Goal: Task Accomplishment & Management: Use online tool/utility

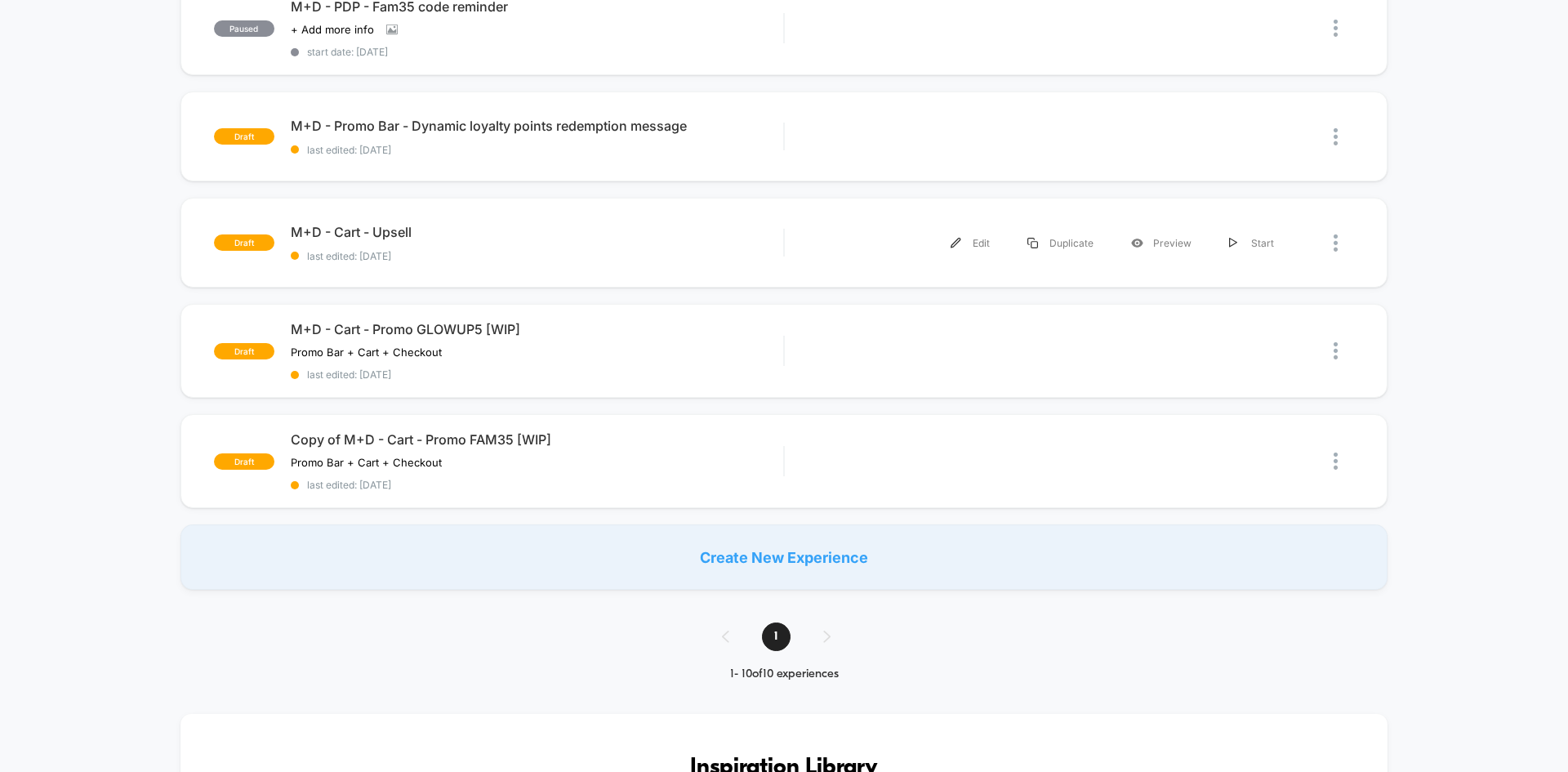
scroll to position [738, 0]
click at [1163, 240] on div "Preview" at bounding box center [1162, 241] width 98 height 37
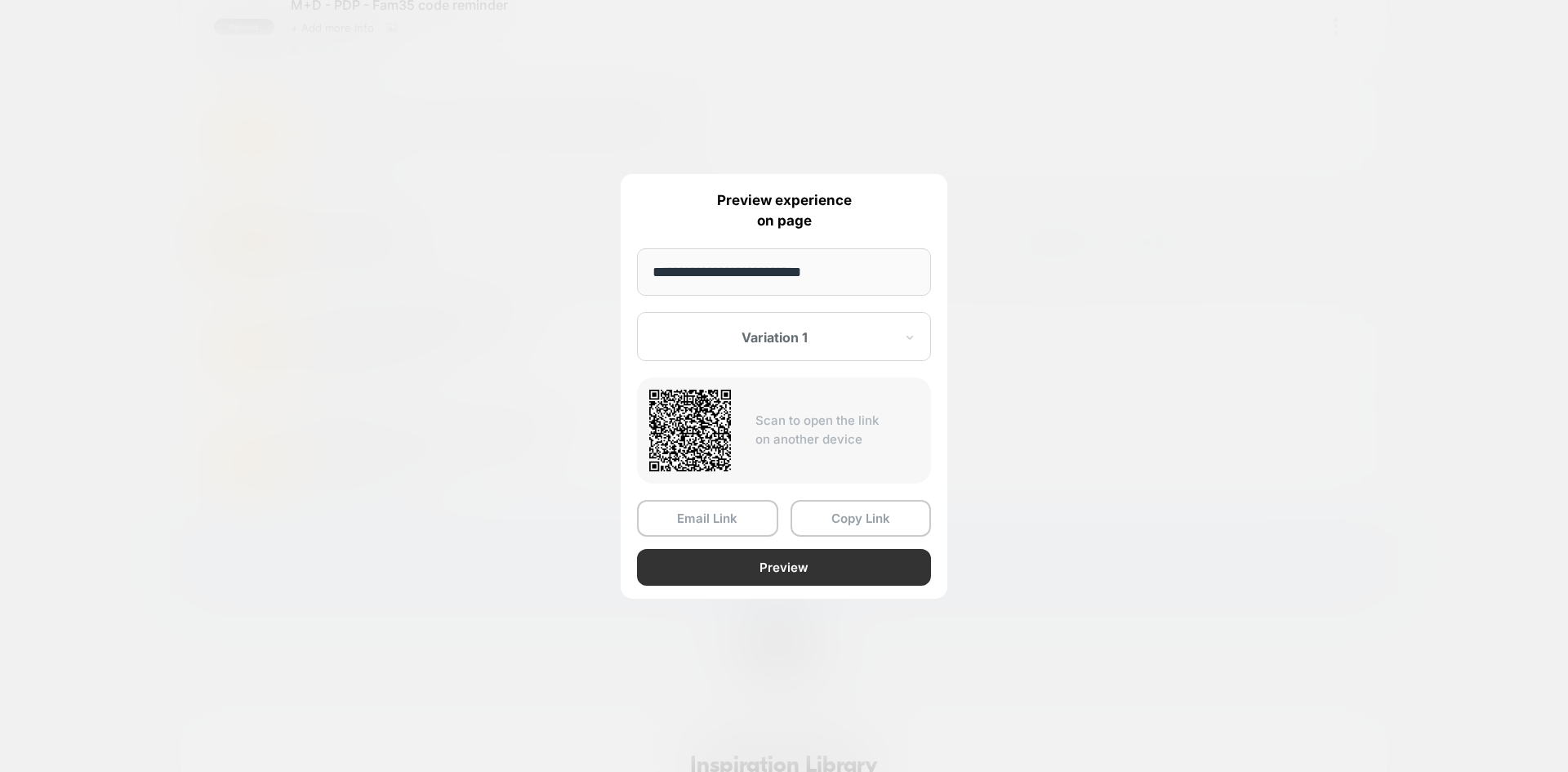
click at [743, 574] on button "Preview" at bounding box center [784, 567] width 294 height 37
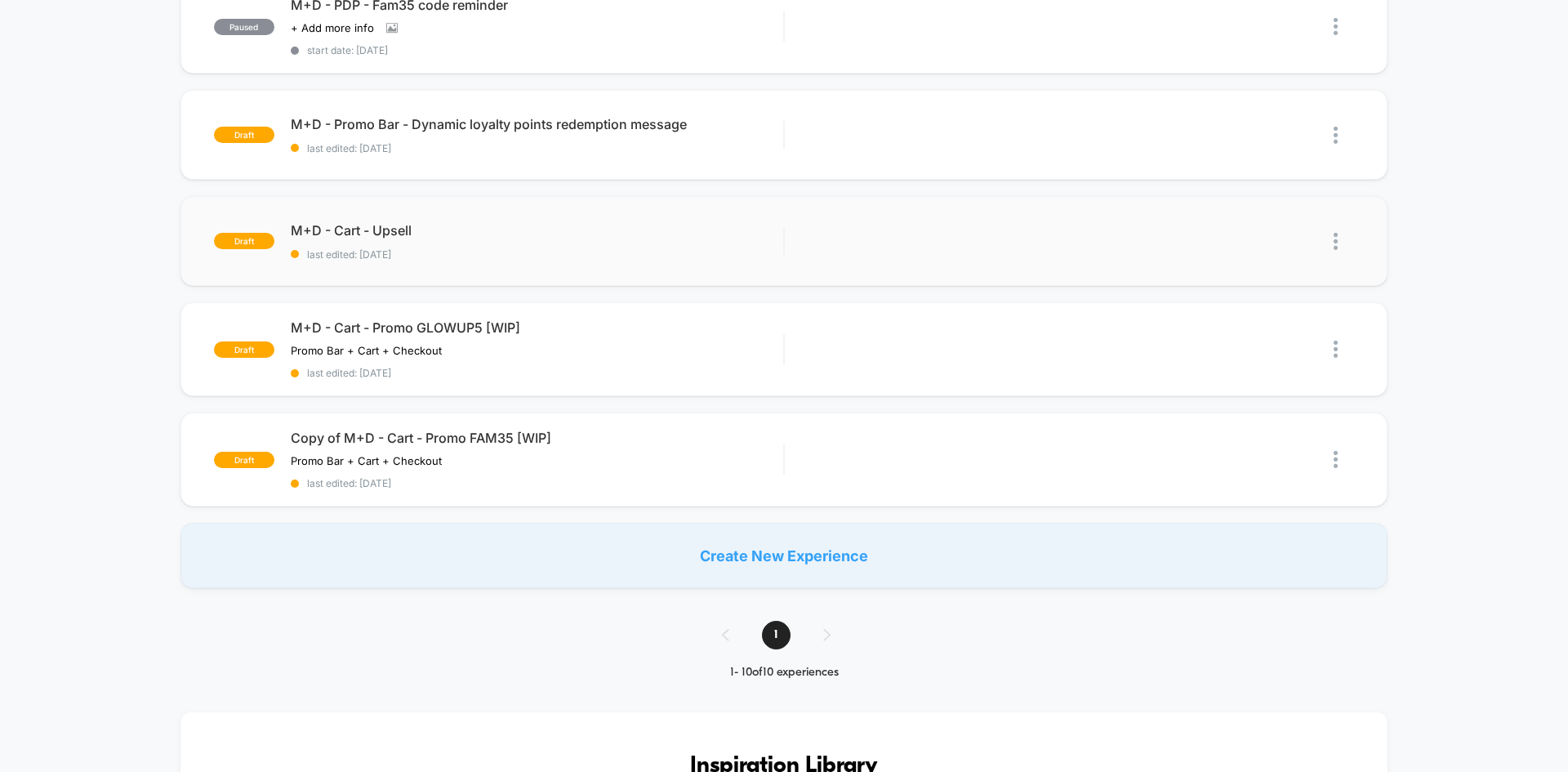
click at [79, 549] on div "published M+D - Cart+Checkout - GLOWUP5 code reminder start date: [DATE] 100% A…" at bounding box center [784, 14] width 1568 height 1148
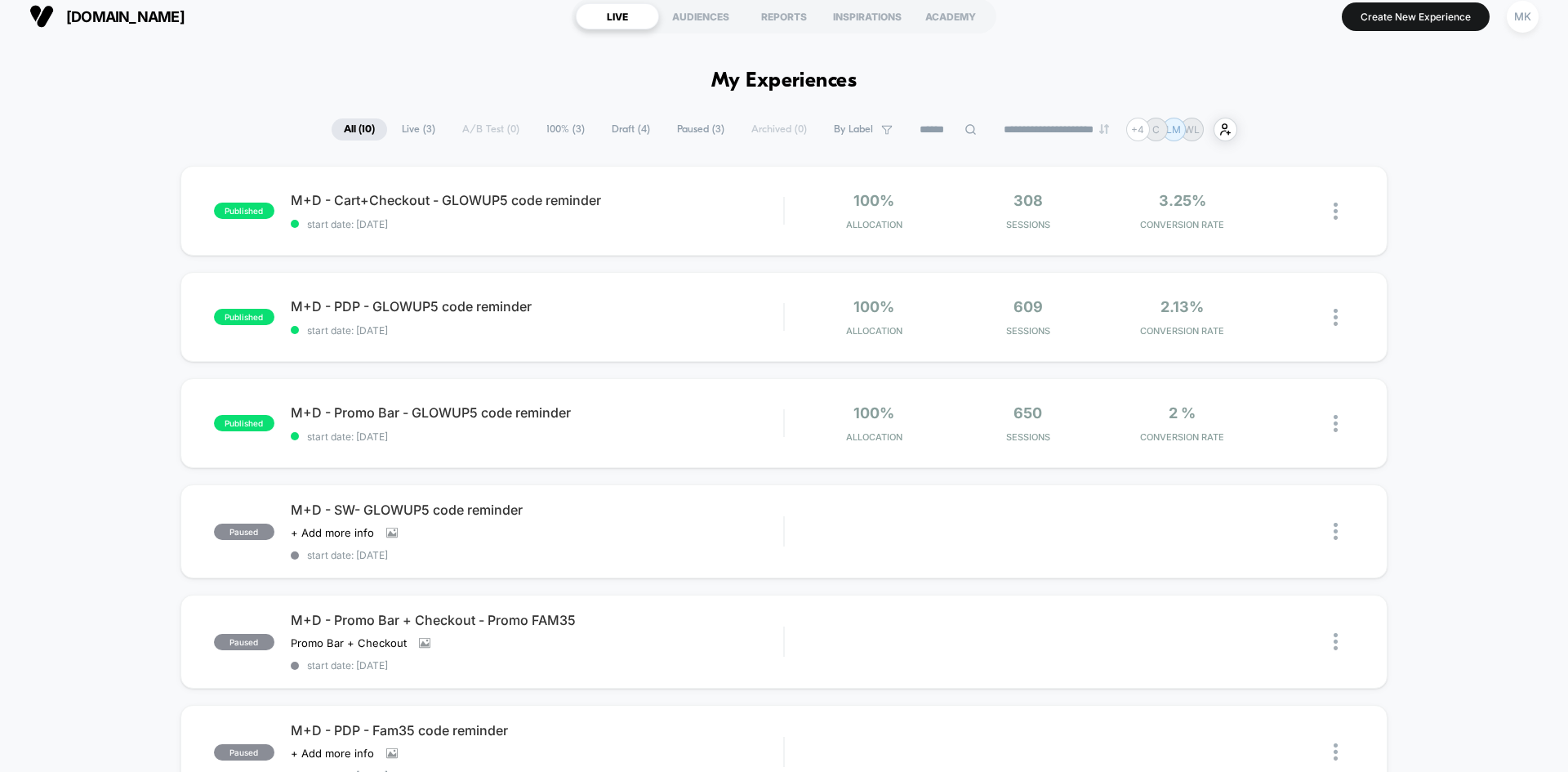
scroll to position [0, 0]
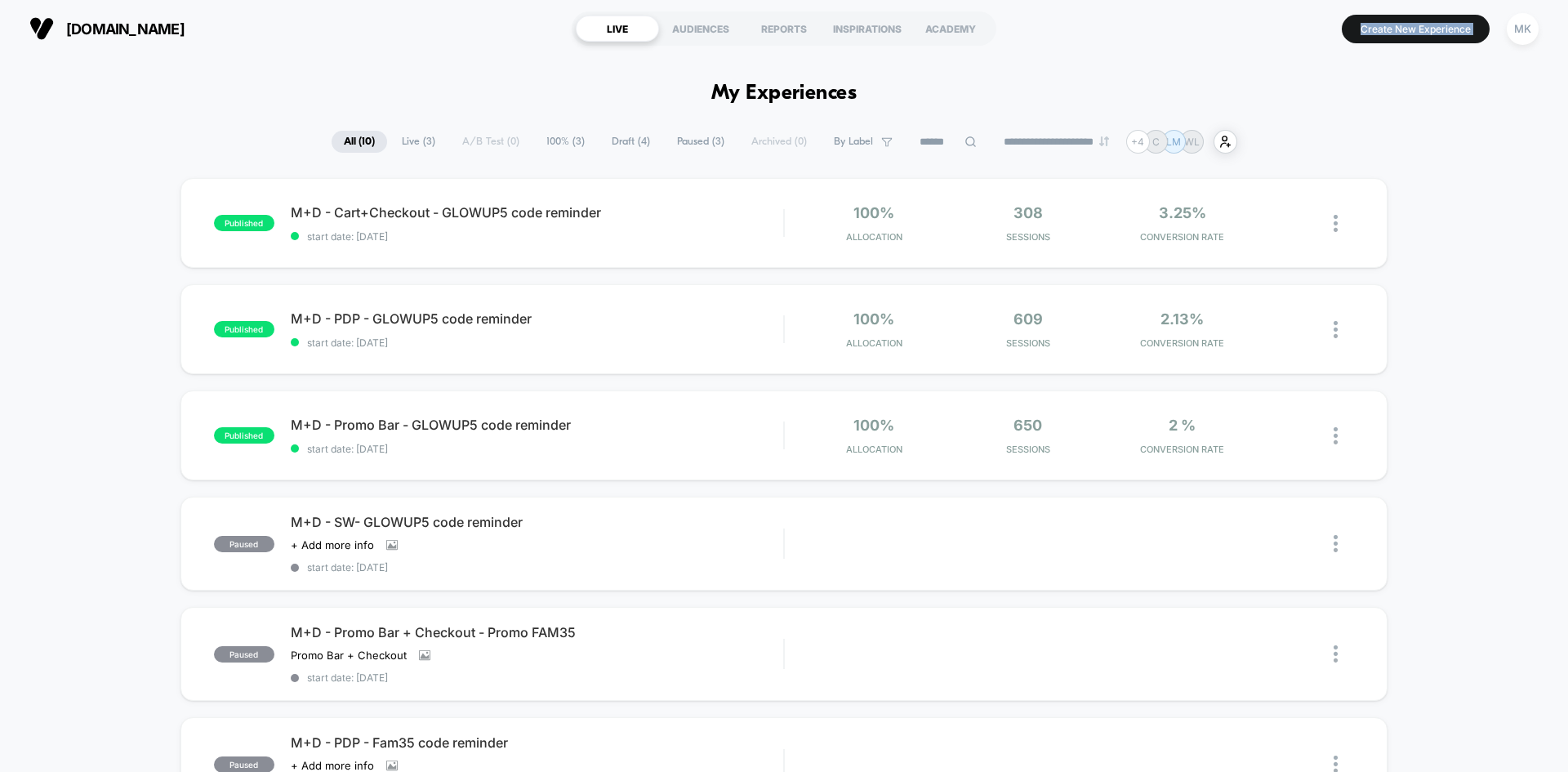
drag, startPoint x: 185, startPoint y: 174, endPoint x: 738, endPoint y: -46, distance: 595.2
click at [738, 0] on html "**********" at bounding box center [784, 386] width 1568 height 772
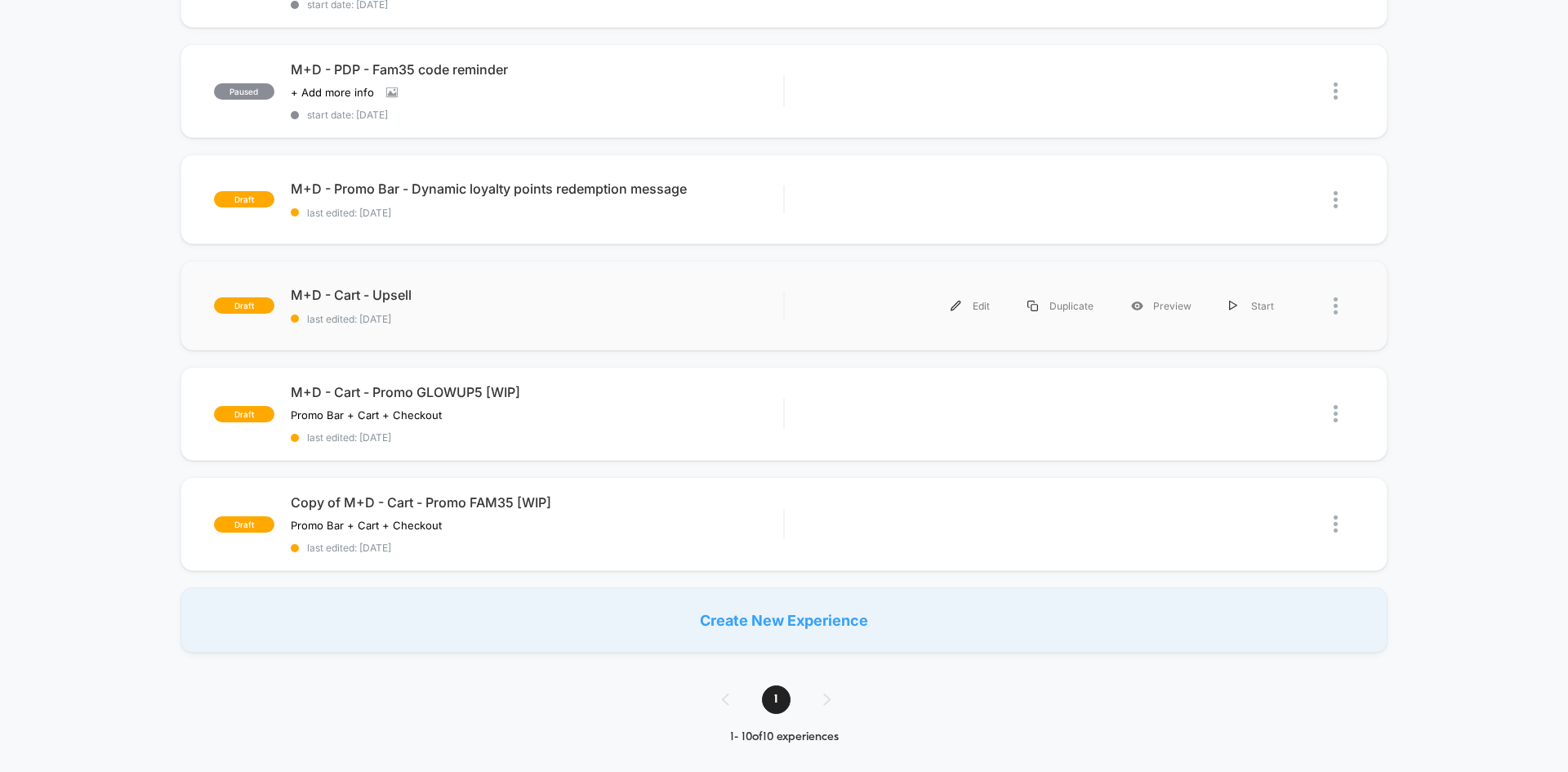
scroll to position [678, 0]
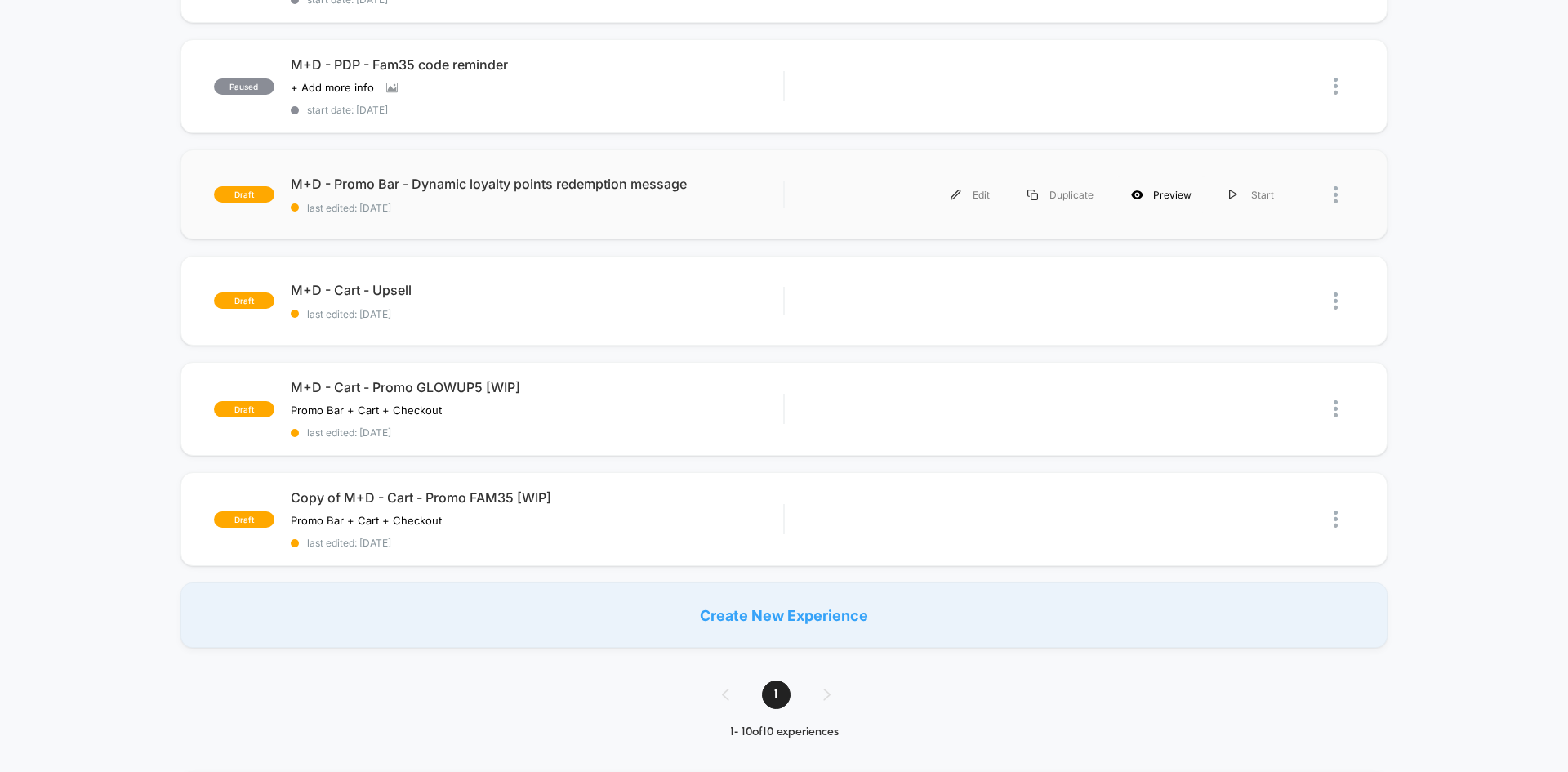
click at [1150, 196] on div "Preview" at bounding box center [1162, 194] width 98 height 37
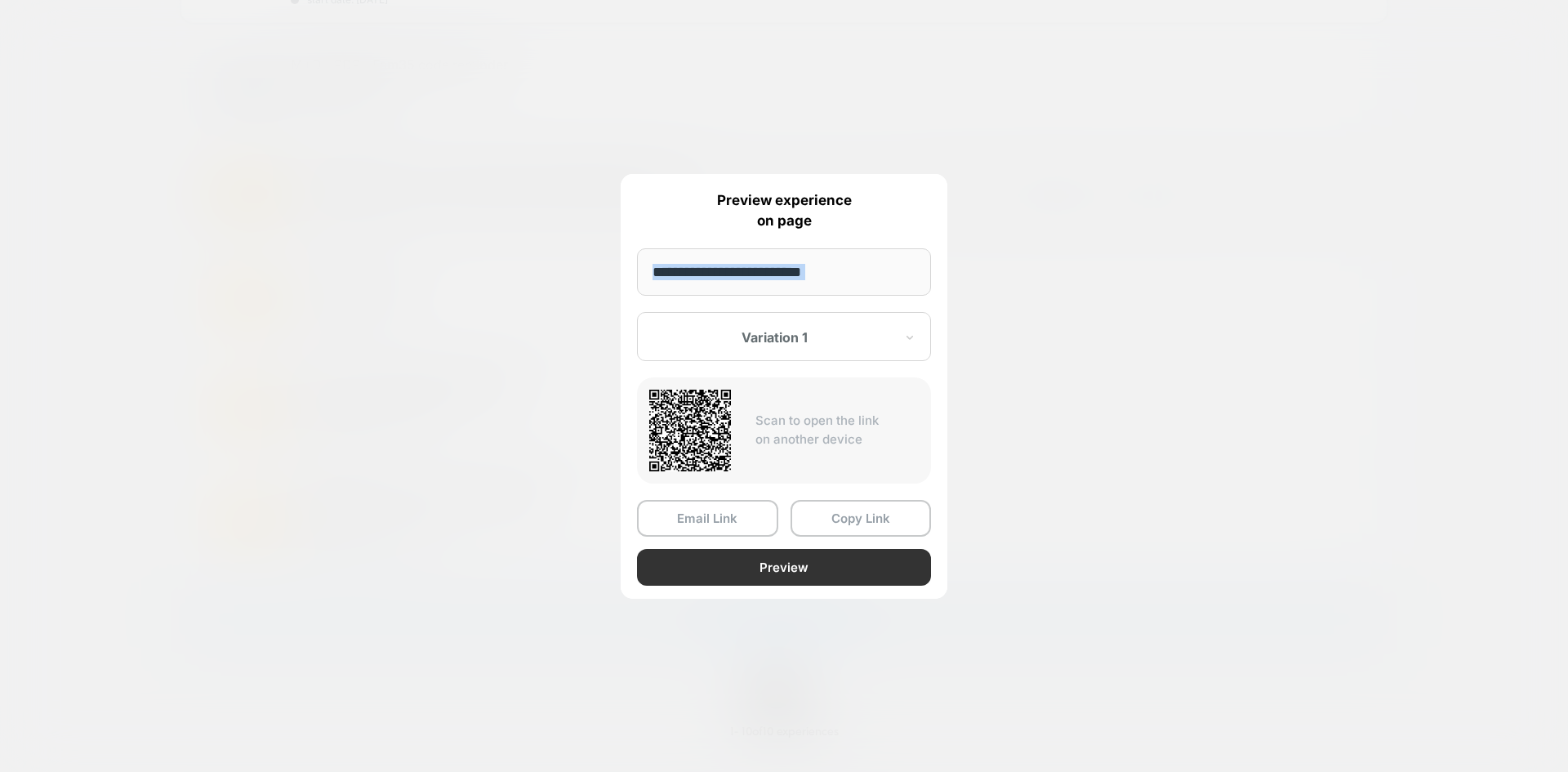
click at [754, 579] on button "Preview" at bounding box center [784, 567] width 294 height 37
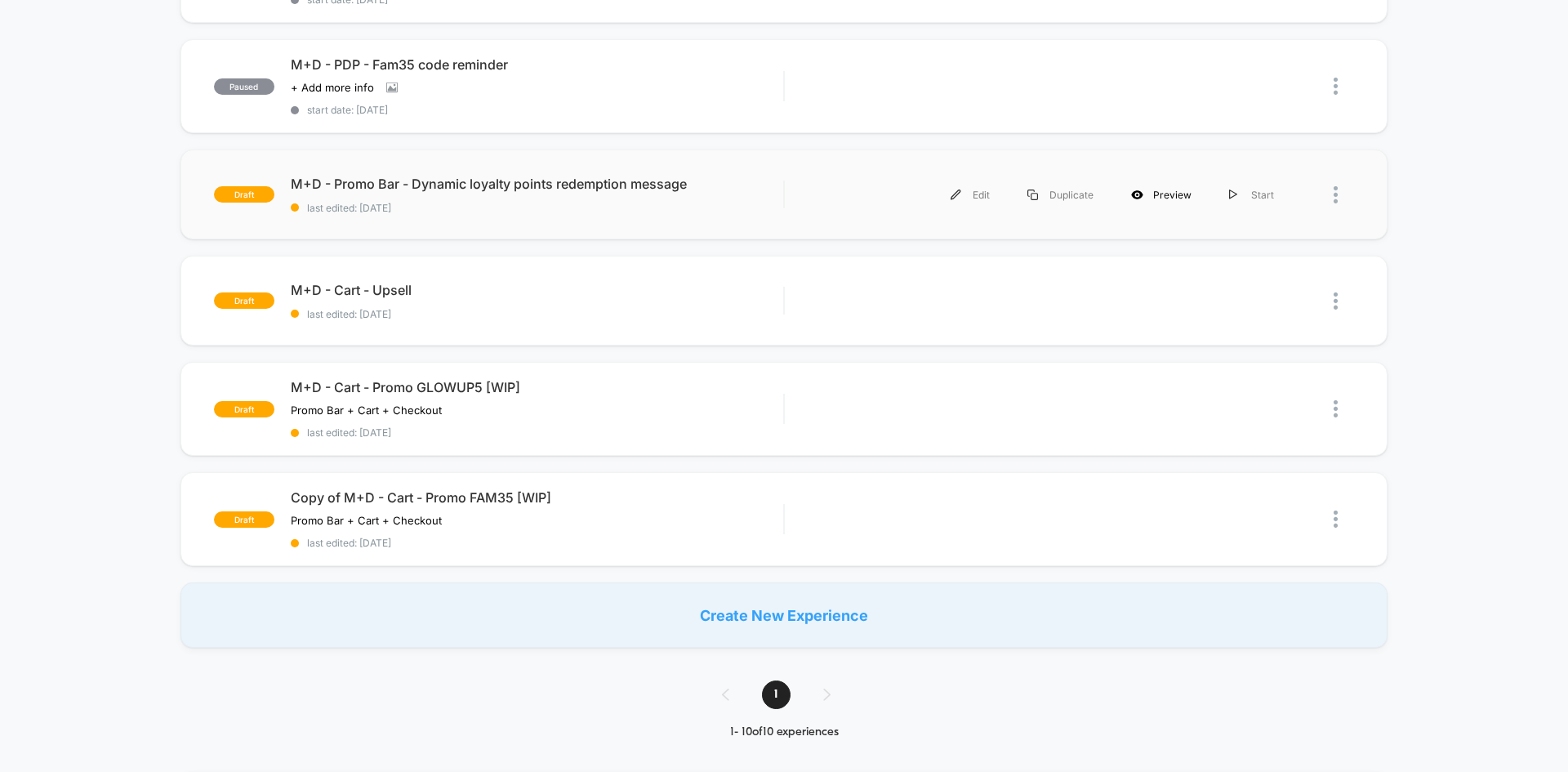
click at [1177, 190] on div "Preview" at bounding box center [1162, 194] width 98 height 37
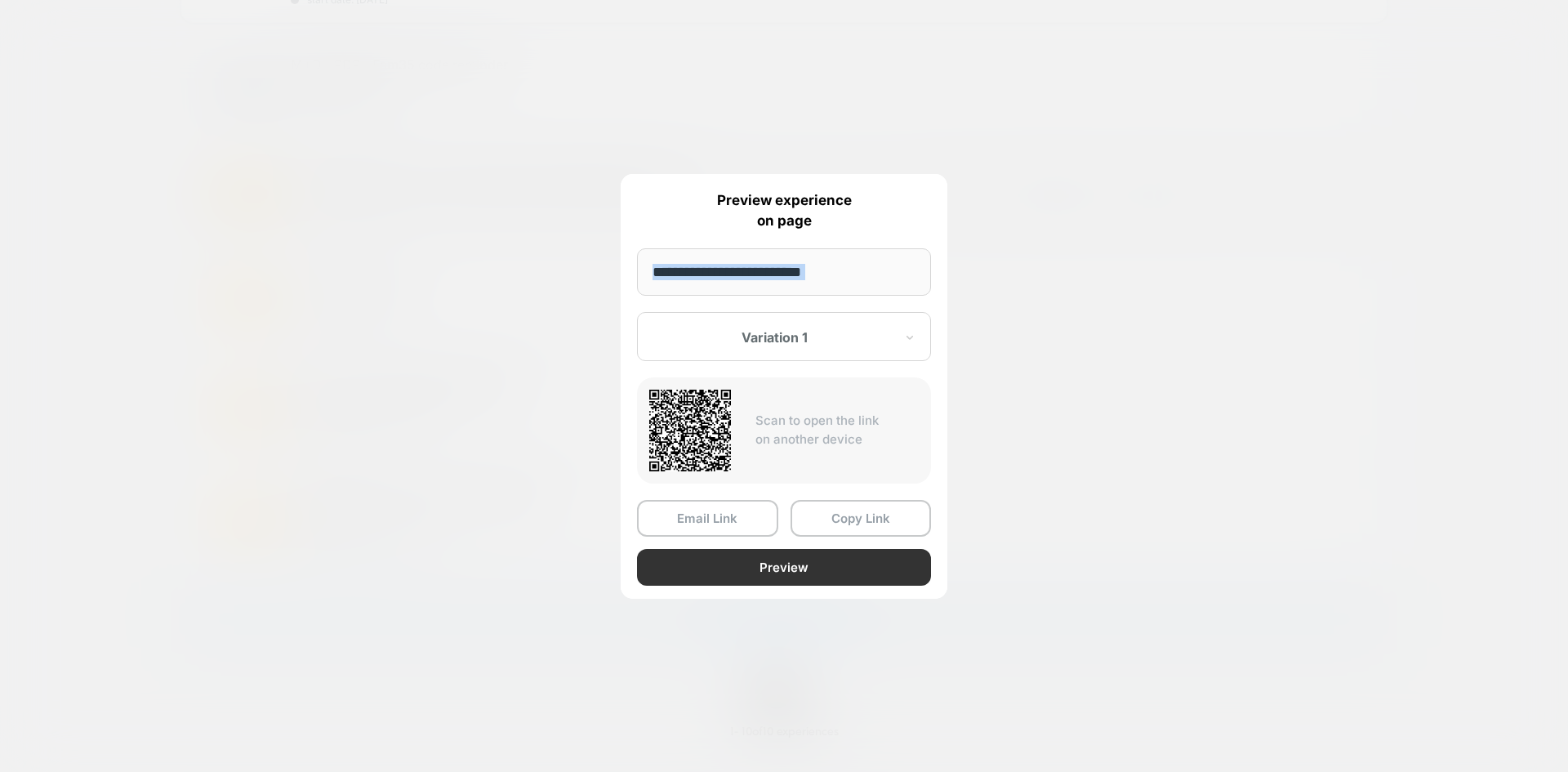
click at [782, 570] on button "Preview" at bounding box center [784, 567] width 294 height 37
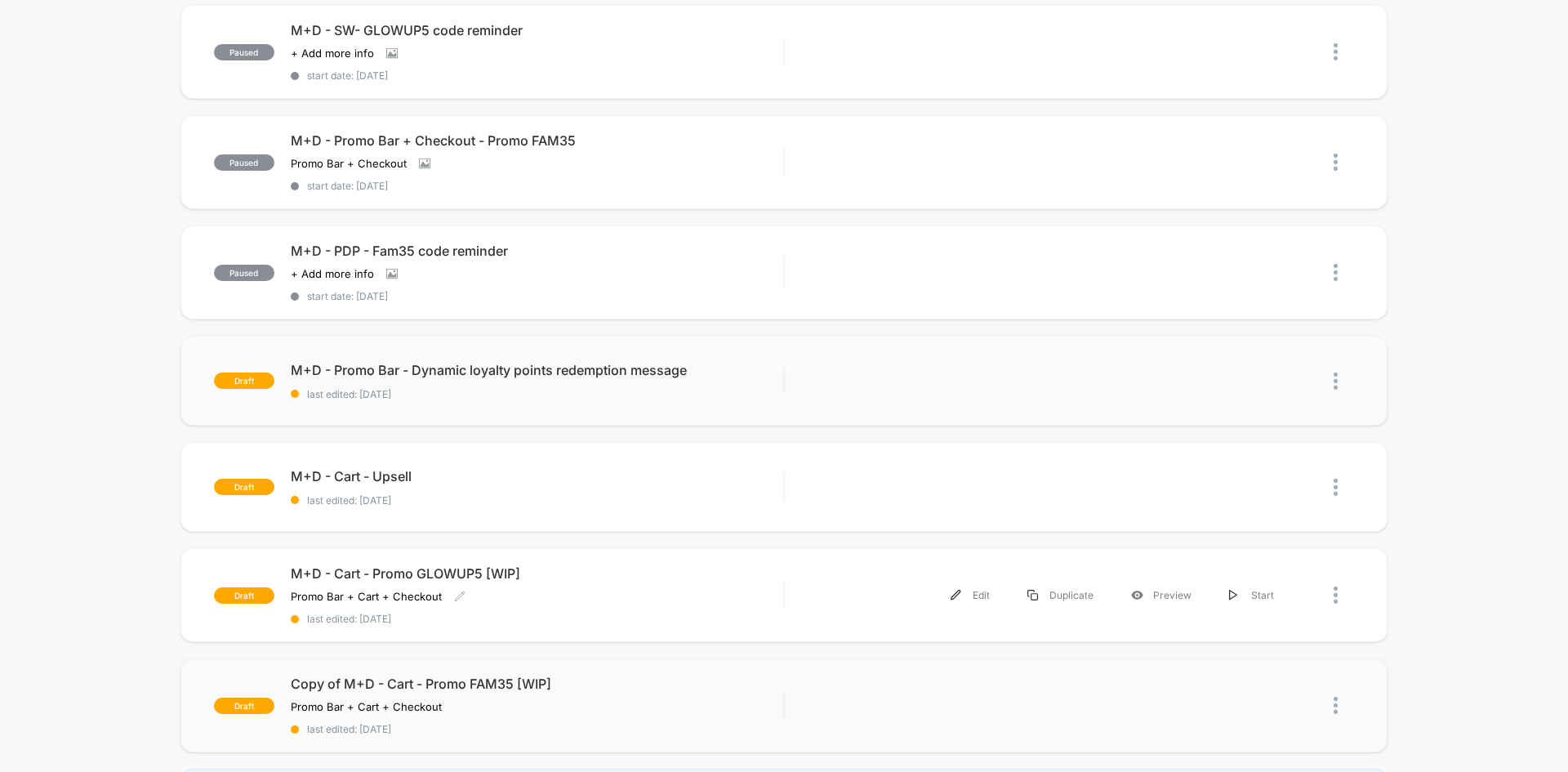
scroll to position [492, 0]
click at [1168, 483] on div "Preview" at bounding box center [1162, 487] width 98 height 37
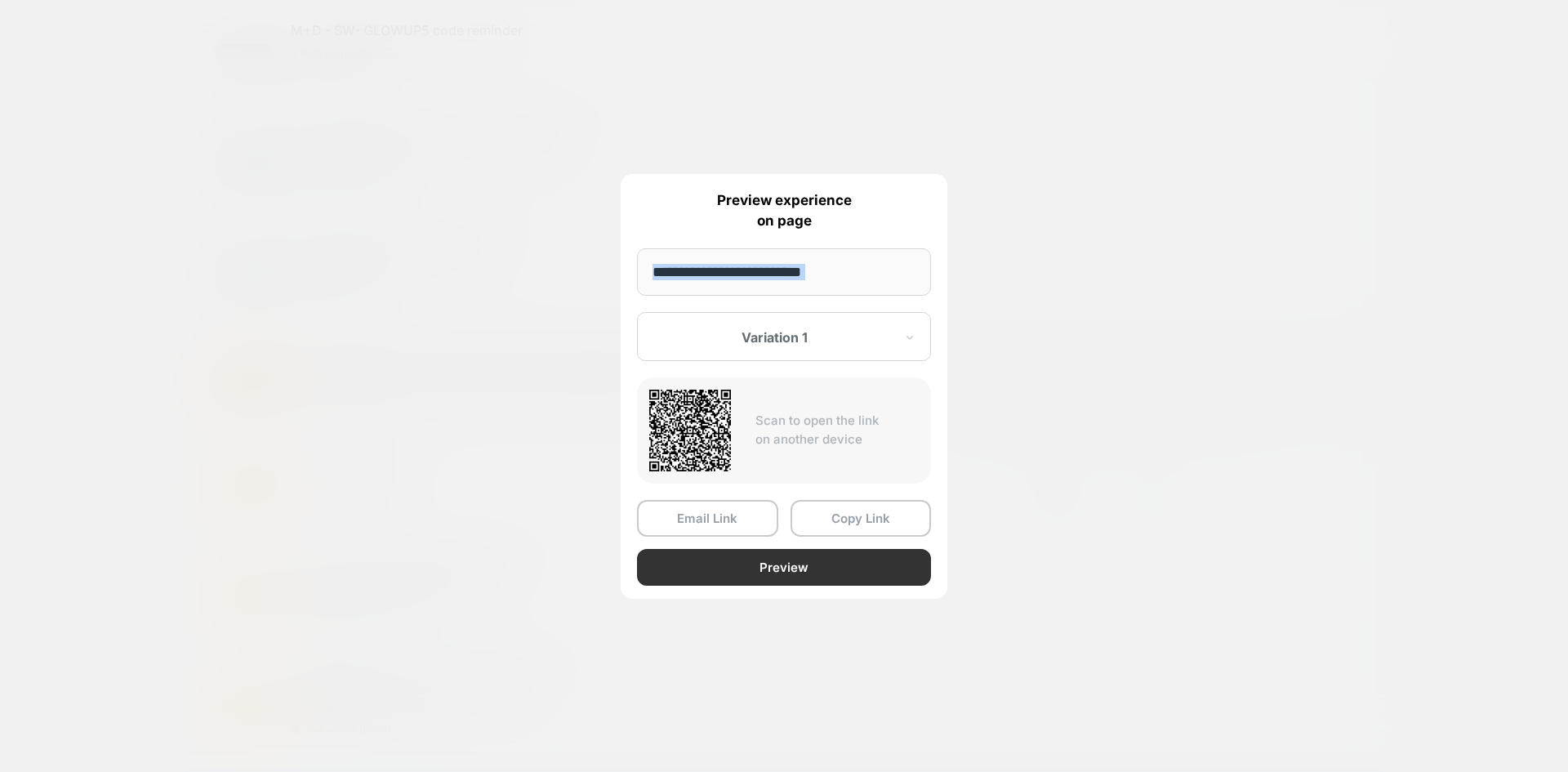
click at [764, 567] on button "Preview" at bounding box center [784, 567] width 294 height 37
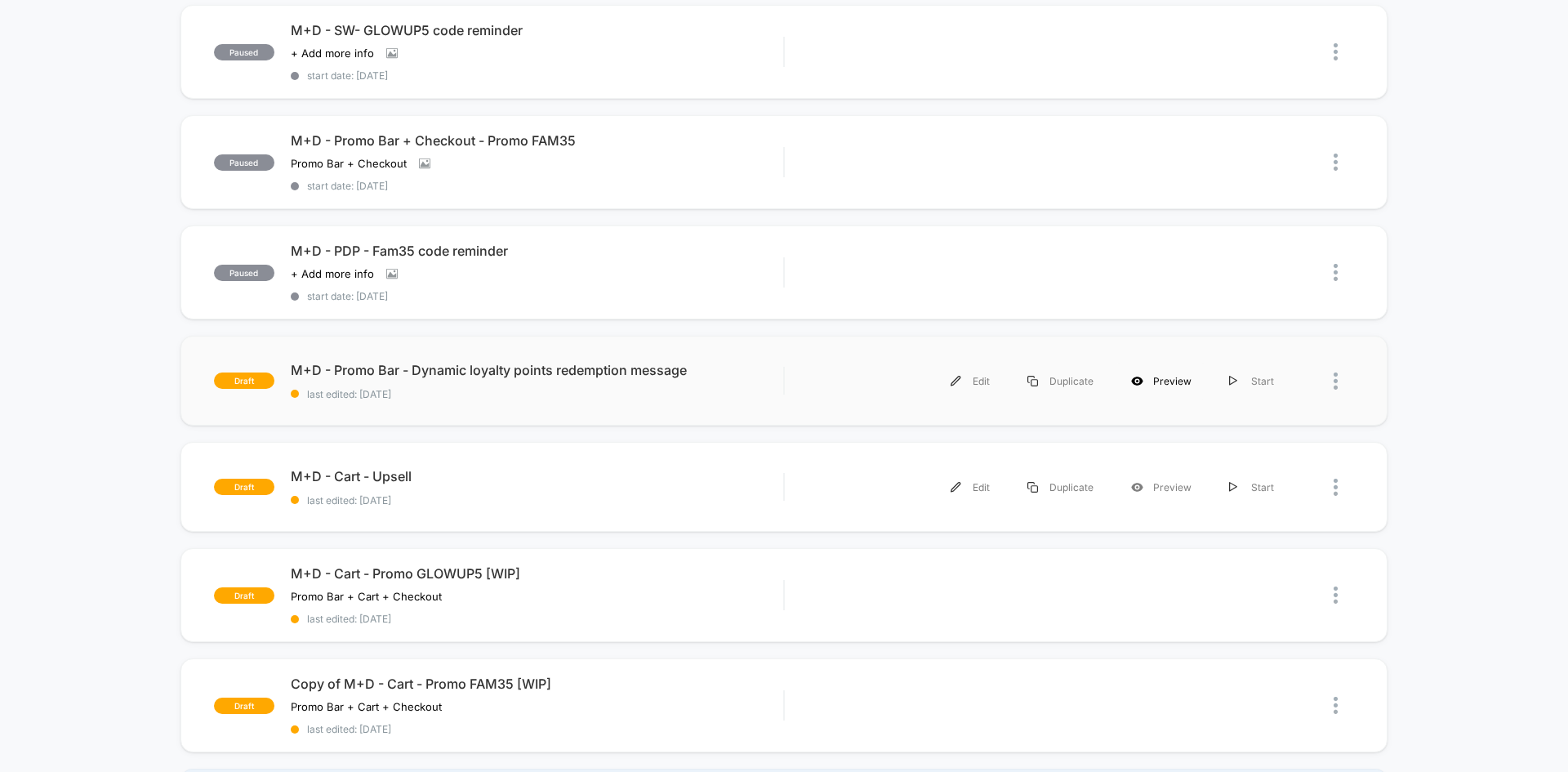
click at [1149, 380] on div "Preview" at bounding box center [1162, 381] width 98 height 37
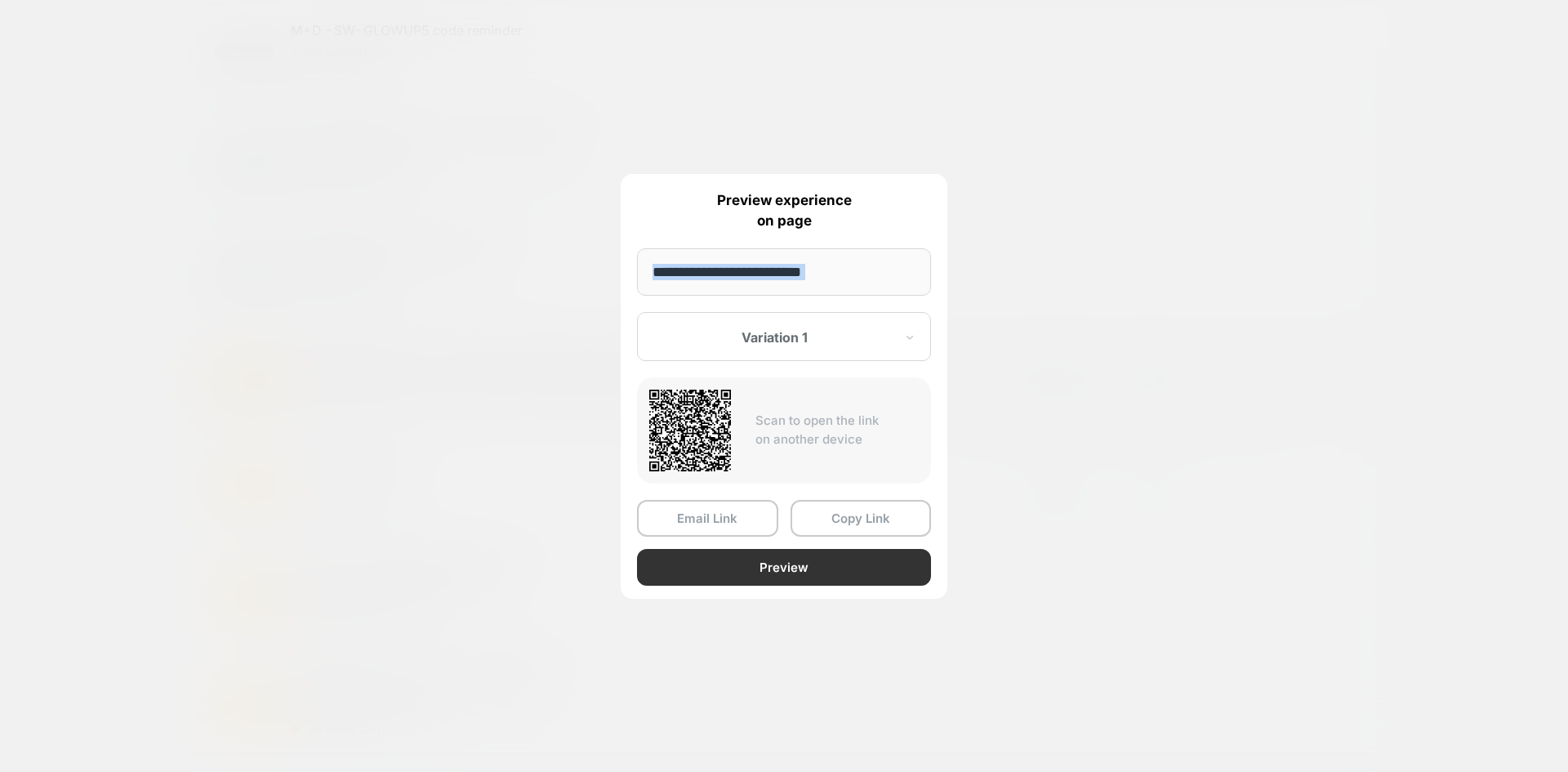
click at [778, 570] on button "Preview" at bounding box center [784, 567] width 294 height 37
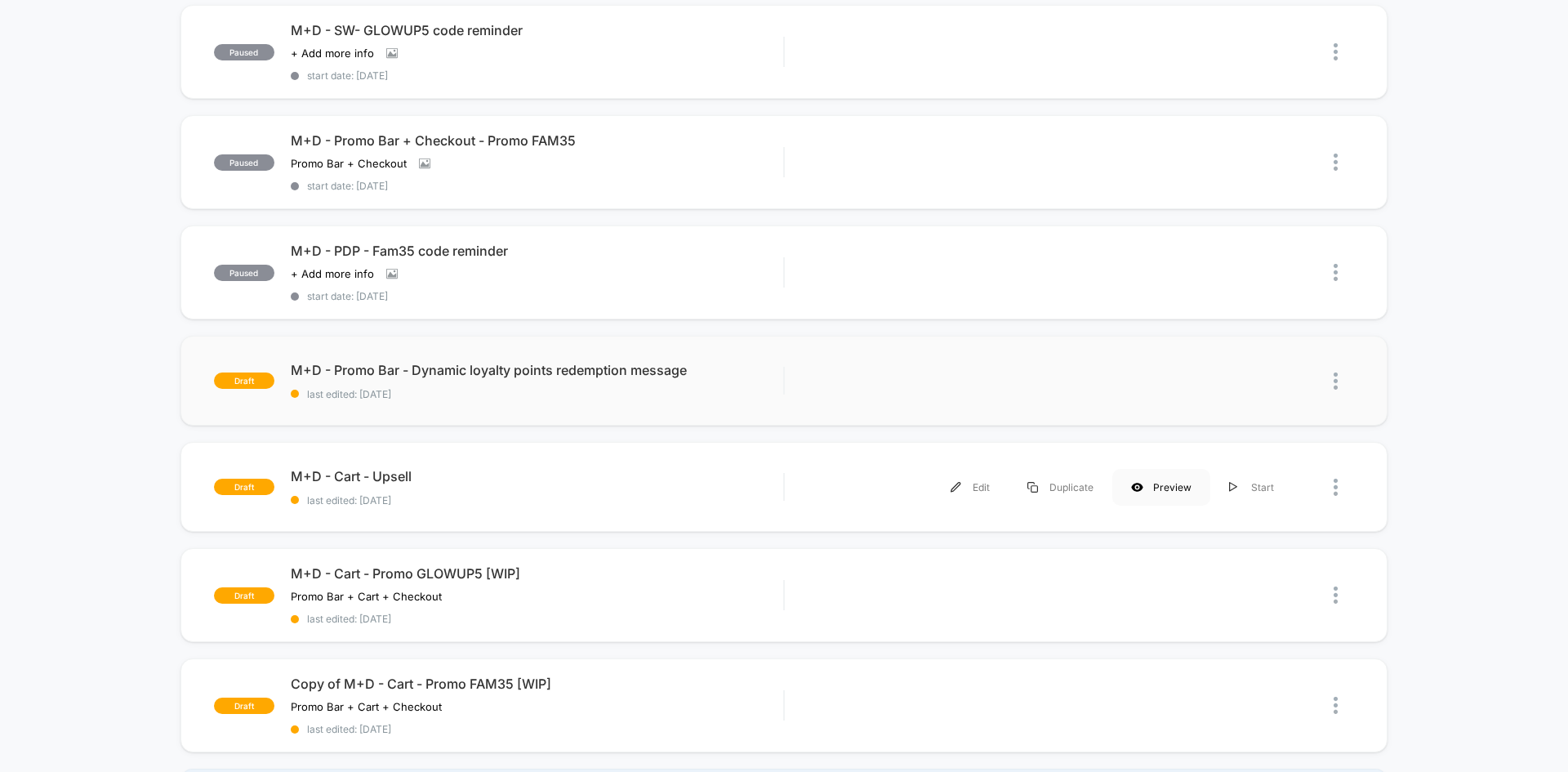
click at [1164, 487] on div "Preview" at bounding box center [1162, 487] width 98 height 37
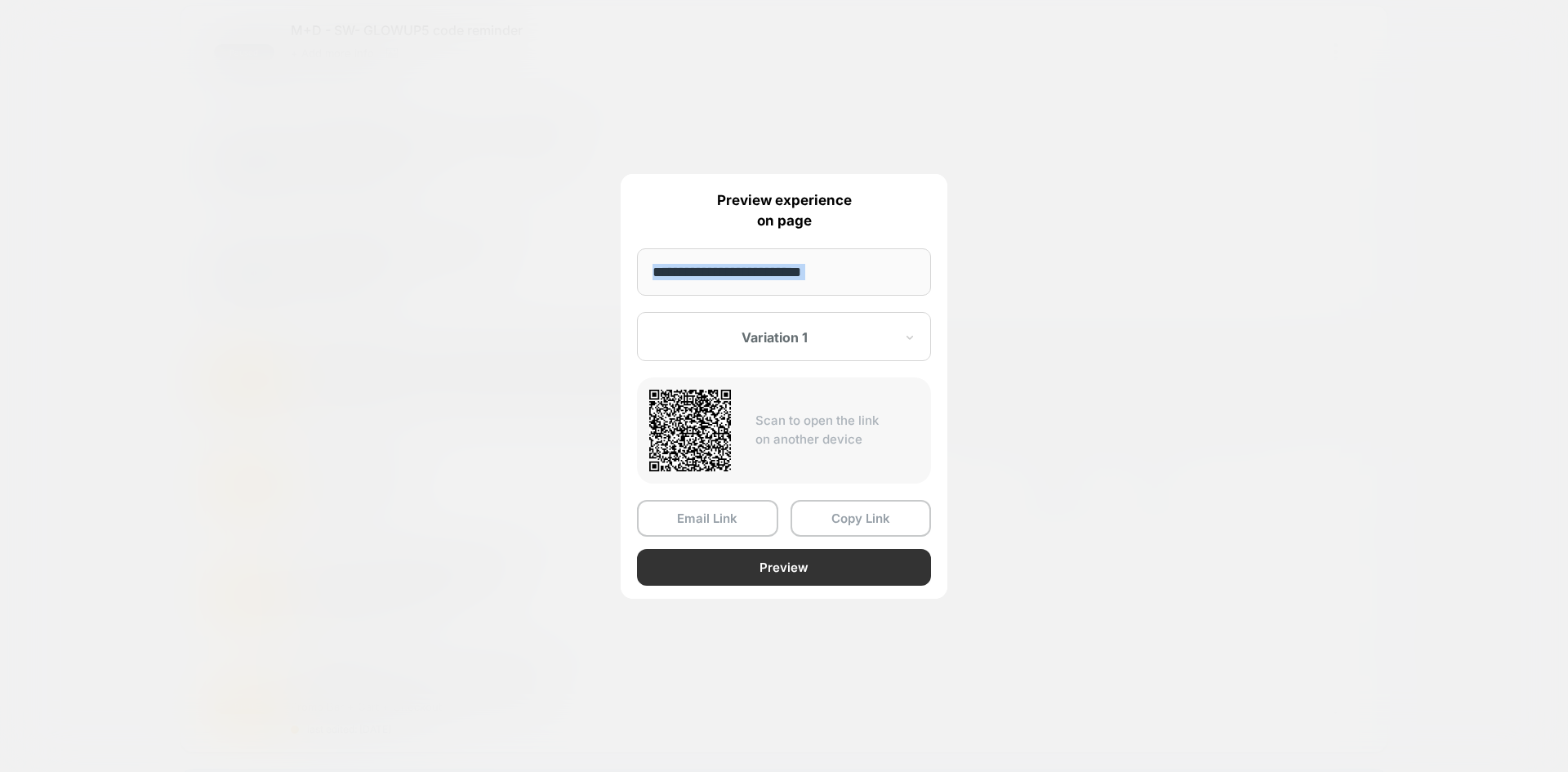
click at [791, 564] on button "Preview" at bounding box center [784, 567] width 294 height 37
